Goal: Task Accomplishment & Management: Manage account settings

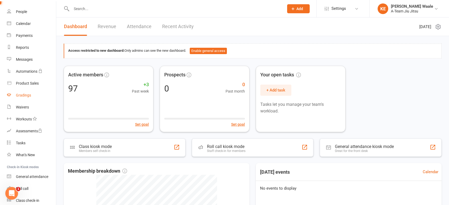
click at [22, 99] on link "Gradings" at bounding box center [31, 95] width 49 height 12
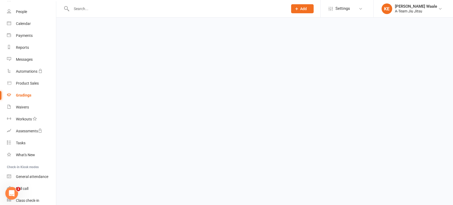
click at [22, 18] on ui-view "Prospect Member Non-attending contact Class / event Appointment Grading event T…" at bounding box center [226, 9] width 453 height 16
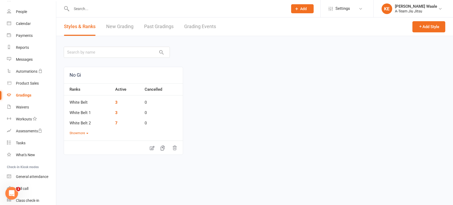
click at [125, 29] on link "New Grading" at bounding box center [119, 27] width 27 height 18
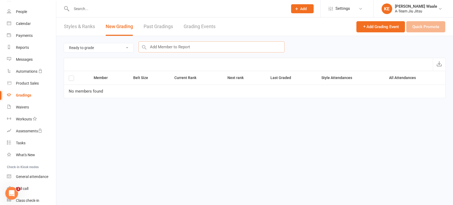
click at [167, 47] on input "text" at bounding box center [212, 46] width 146 height 11
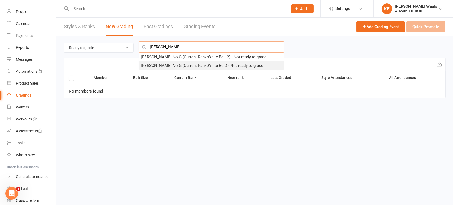
type input "[PERSON_NAME]"
click at [160, 67] on div "[PERSON_NAME] : No Gi (Current Rank: White Belt ) - Not ready to grade" at bounding box center [202, 65] width 122 height 6
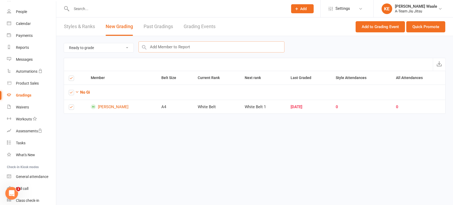
click at [169, 47] on input "text" at bounding box center [212, 46] width 146 height 11
type input "G"
click at [433, 25] on button "Quick Promote" at bounding box center [426, 26] width 39 height 11
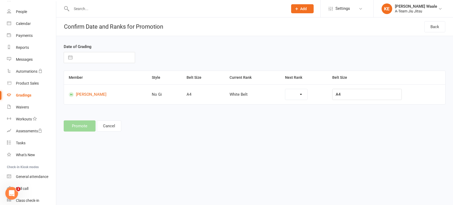
select select "42386"
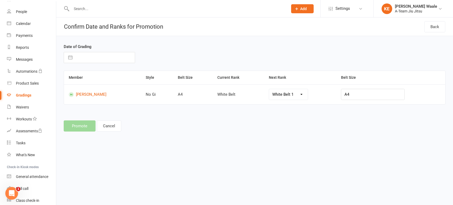
click at [82, 60] on input "text" at bounding box center [105, 57] width 60 height 11
select select "6"
select select "2025"
select select "7"
select select "2025"
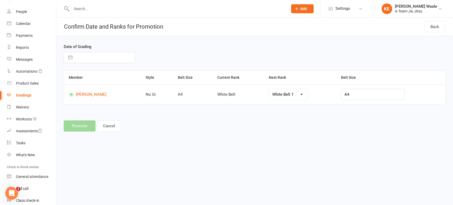
select select "8"
select select "2025"
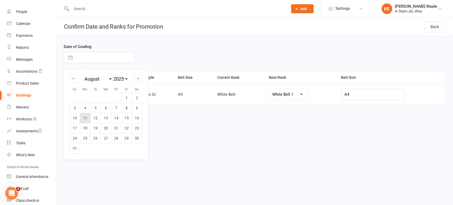
click at [86, 120] on td "11" at bounding box center [85, 118] width 10 height 10
type input "[DATE]"
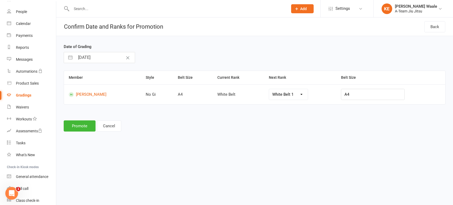
click at [301, 97] on select "White Belt 1 White Belt 2 White Belt 3 White Belt 4 Blue Belt Blue Belt 1 Blue …" at bounding box center [288, 94] width 39 height 11
select select "42387"
click at [78, 125] on button "Promote" at bounding box center [80, 126] width 32 height 11
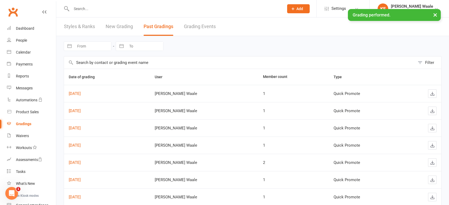
click at [96, 5] on input "text" at bounding box center [175, 8] width 211 height 7
click at [28, 43] on link "People" at bounding box center [31, 41] width 49 height 12
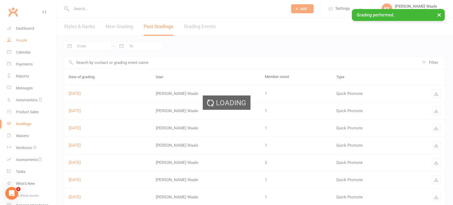
select select "100"
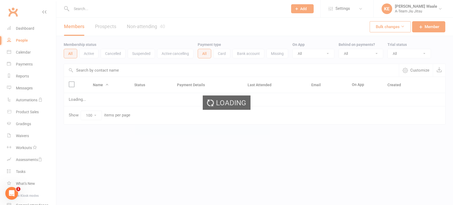
click at [91, 11] on input "text" at bounding box center [177, 8] width 215 height 7
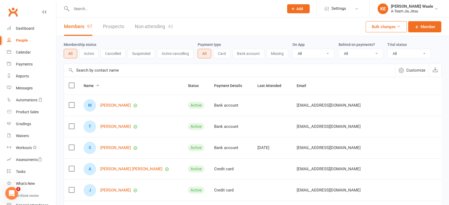
click at [99, 12] on input "text" at bounding box center [175, 8] width 211 height 7
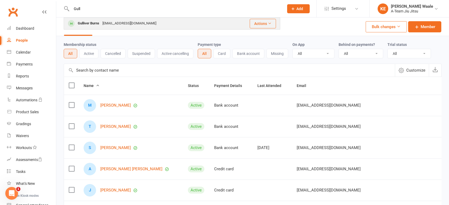
type input "Gull"
click at [93, 21] on div "Gulliver Burns" at bounding box center [88, 24] width 25 height 8
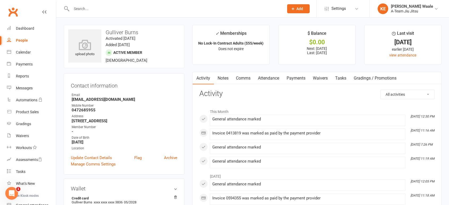
click at [274, 81] on link "Attendance" at bounding box center [268, 78] width 29 height 12
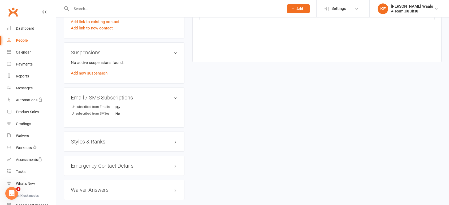
scroll to position [307, 0]
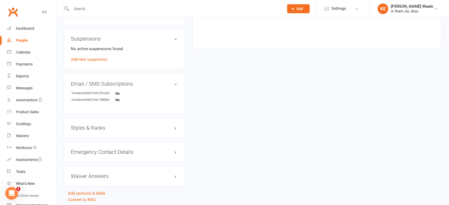
drag, startPoint x: 151, startPoint y: 117, endPoint x: 150, endPoint y: 128, distance: 11.4
click at [150, 128] on h3 "Styles & Ranks" at bounding box center [124, 128] width 106 height 6
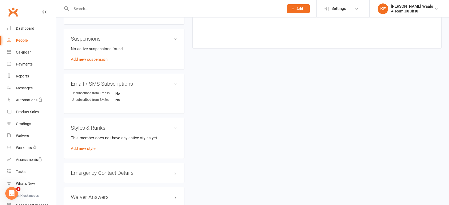
scroll to position [308, 0]
click at [90, 149] on link "Add new style" at bounding box center [83, 147] width 25 height 5
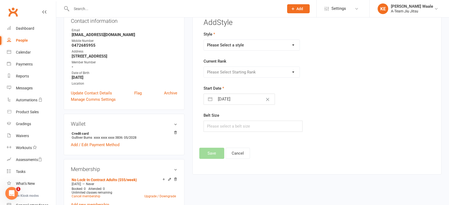
scroll to position [45, 0]
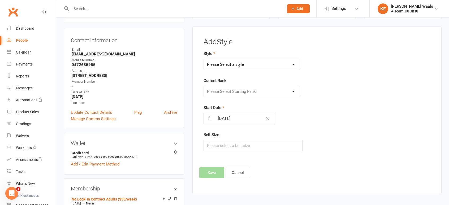
click at [259, 66] on select "Please Select a style No Gi" at bounding box center [252, 64] width 96 height 11
select select "3573"
click at [204, 59] on select "Please Select a style No Gi" at bounding box center [252, 64] width 96 height 11
click at [253, 92] on select "Please Select Starting Rank White Belt White Belt 1 White Belt 2 White Belt 3 W…" at bounding box center [252, 91] width 96 height 11
select select "42386"
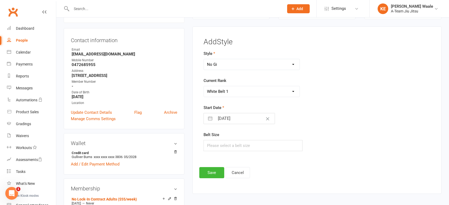
click at [204, 86] on select "Please Select Starting Rank White Belt White Belt 1 White Belt 2 White Belt 3 W…" at bounding box center [252, 91] width 96 height 11
click at [219, 170] on button "Save" at bounding box center [211, 172] width 25 height 11
